Goal: Information Seeking & Learning: Check status

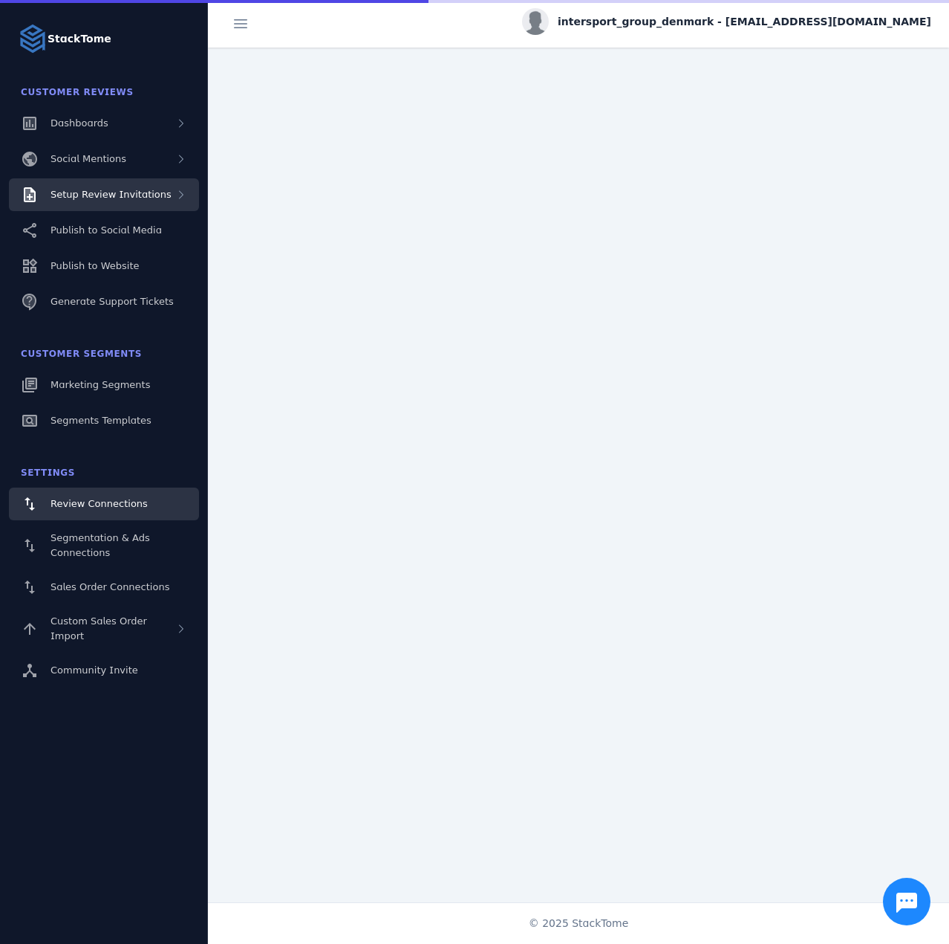
drag, startPoint x: 147, startPoint y: 192, endPoint x: 150, endPoint y: 201, distance: 8.7
click at [146, 192] on span "Setup Review Invitations" at bounding box center [111, 194] width 121 height 11
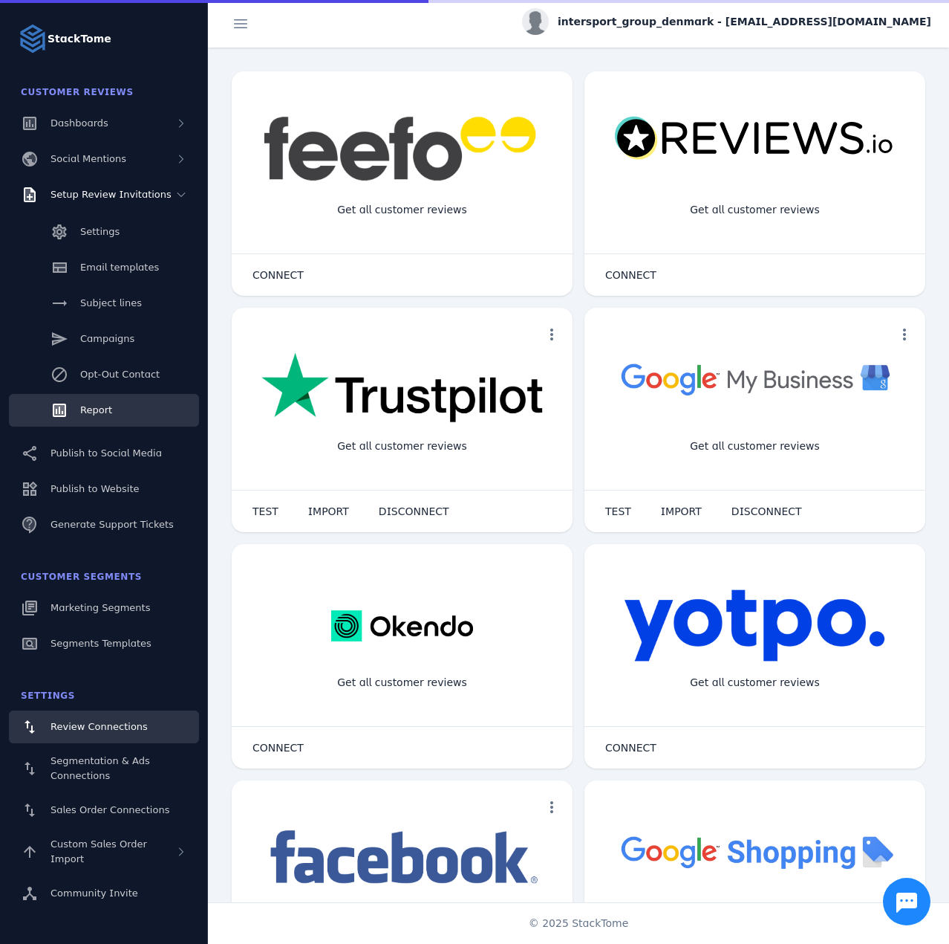
click at [111, 399] on link "Report" at bounding box center [104, 410] width 190 height 33
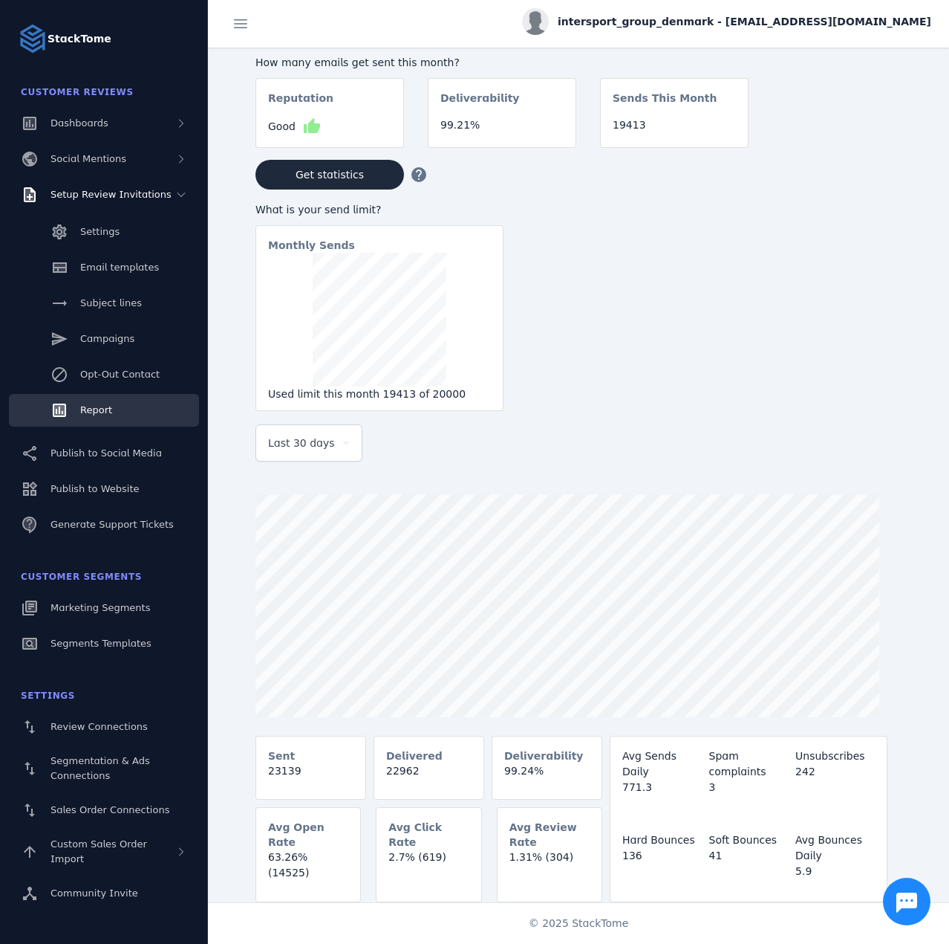
click at [290, 452] on span "Last 30 days" at bounding box center [301, 443] width 67 height 18
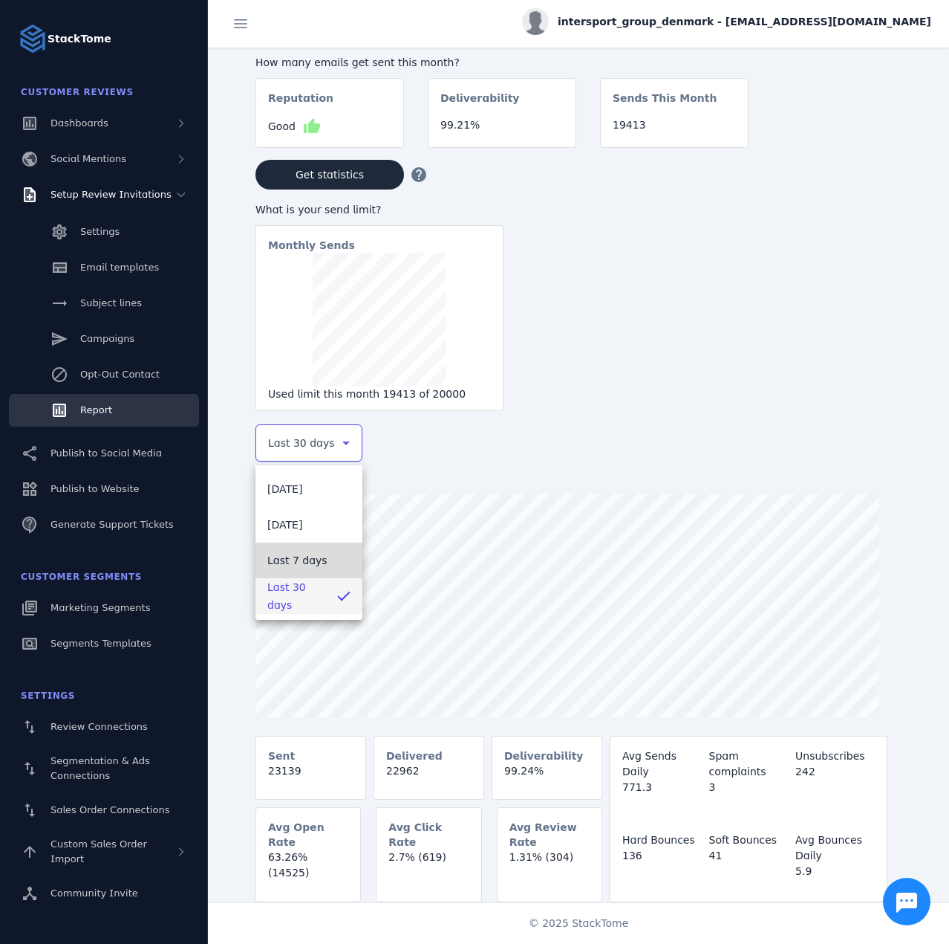
click at [307, 564] on span "Last 7 days" at bounding box center [297, 560] width 60 height 18
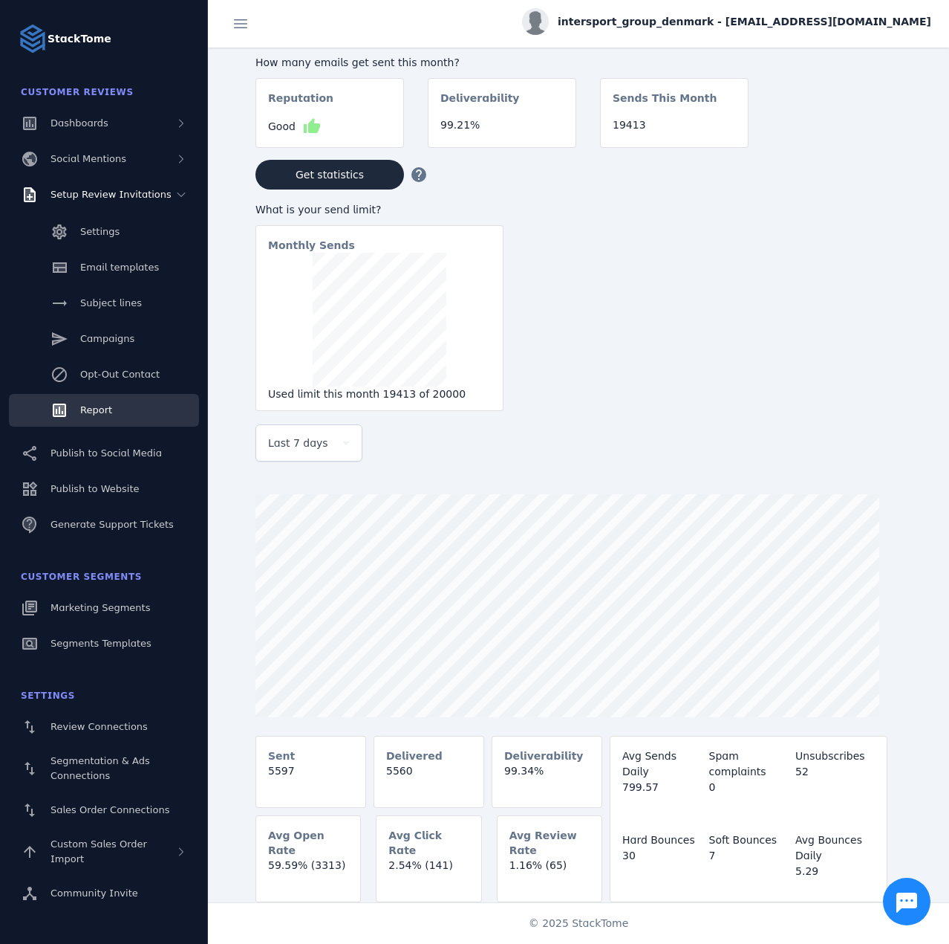
click at [803, 16] on span "intersport_group_denmark - [EMAIL_ADDRESS][DOMAIN_NAME]" at bounding box center [745, 22] width 374 height 16
click at [850, 137] on icon at bounding box center [846, 143] width 18 height 18
